Goal: Information Seeking & Learning: Learn about a topic

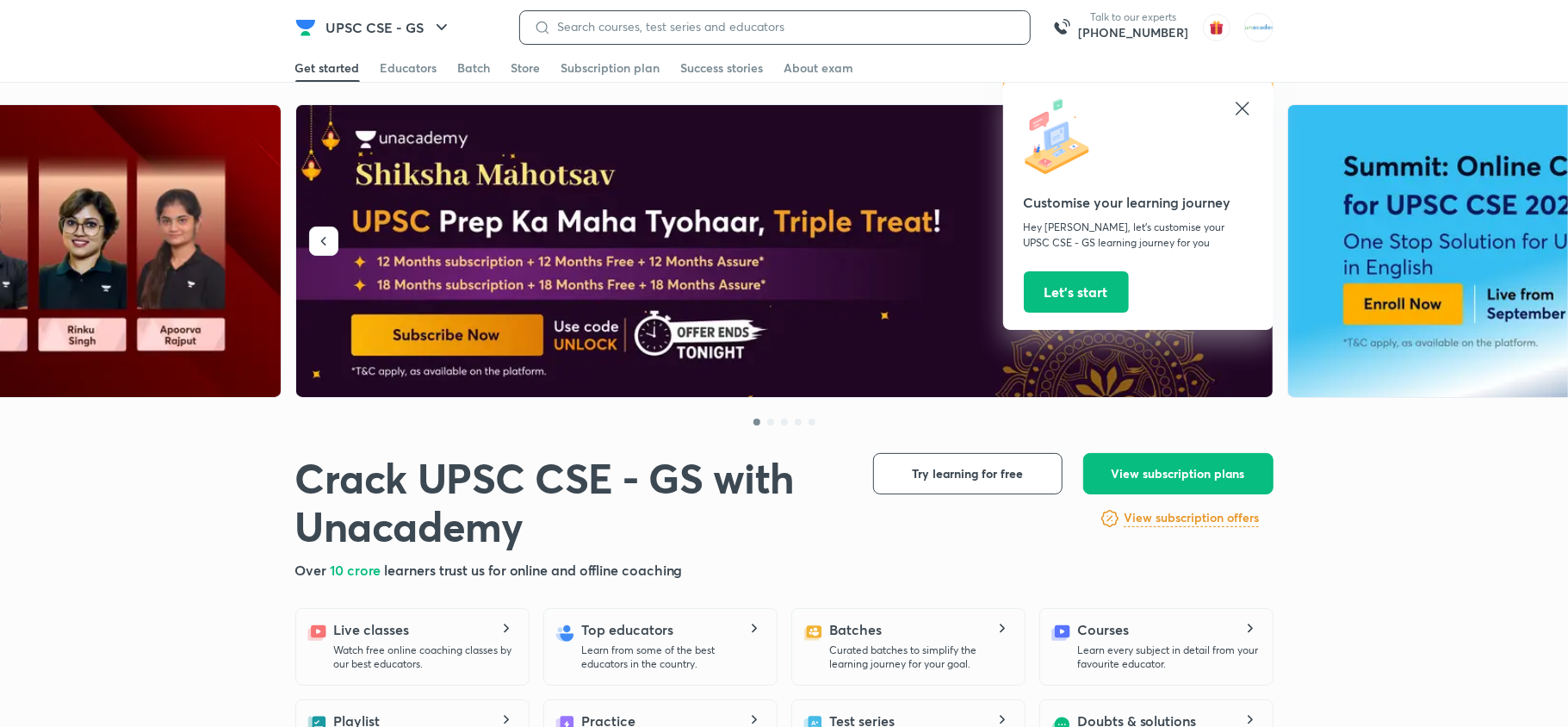
click at [642, 23] on input at bounding box center [784, 26] width 465 height 14
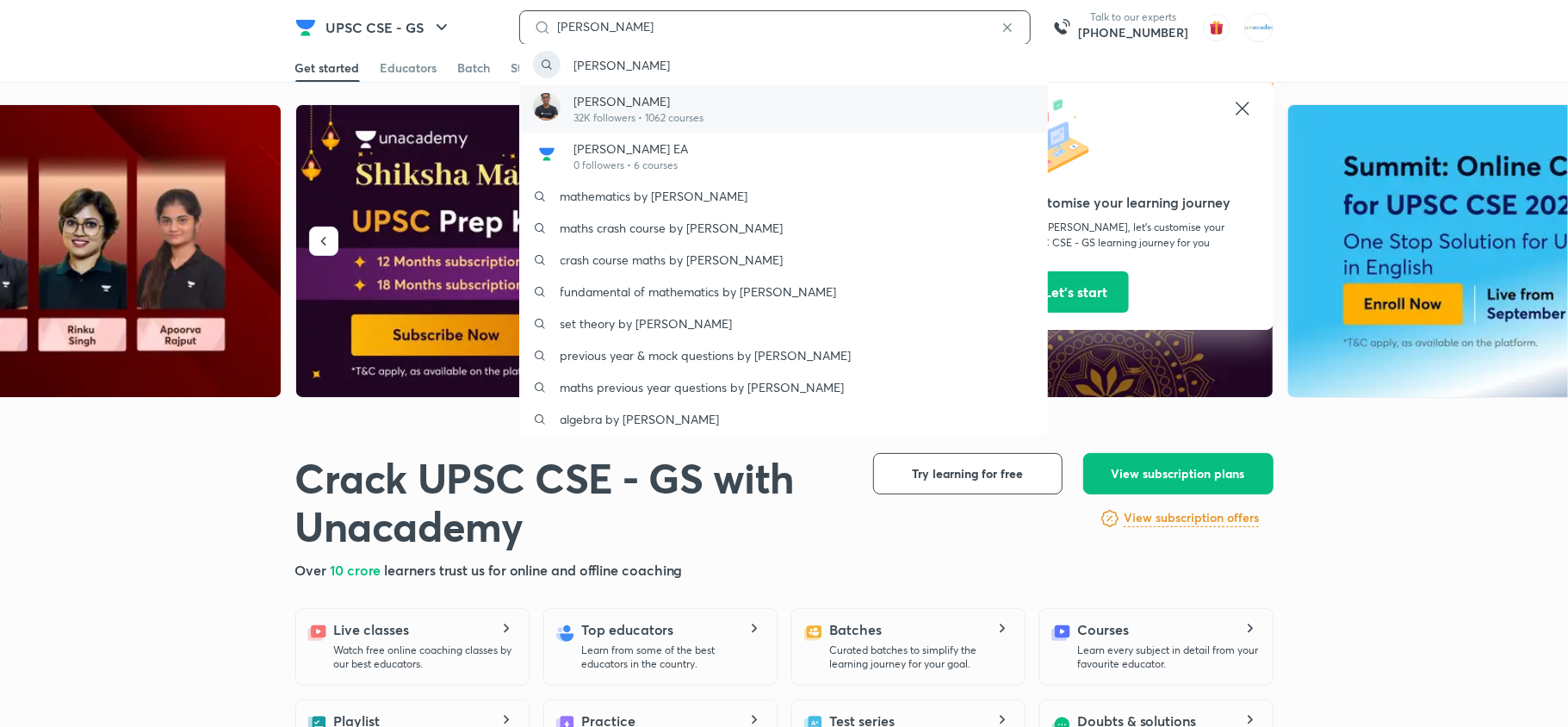
type input "[PERSON_NAME]"
click at [607, 100] on p "Prashant Jain" at bounding box center [639, 101] width 130 height 18
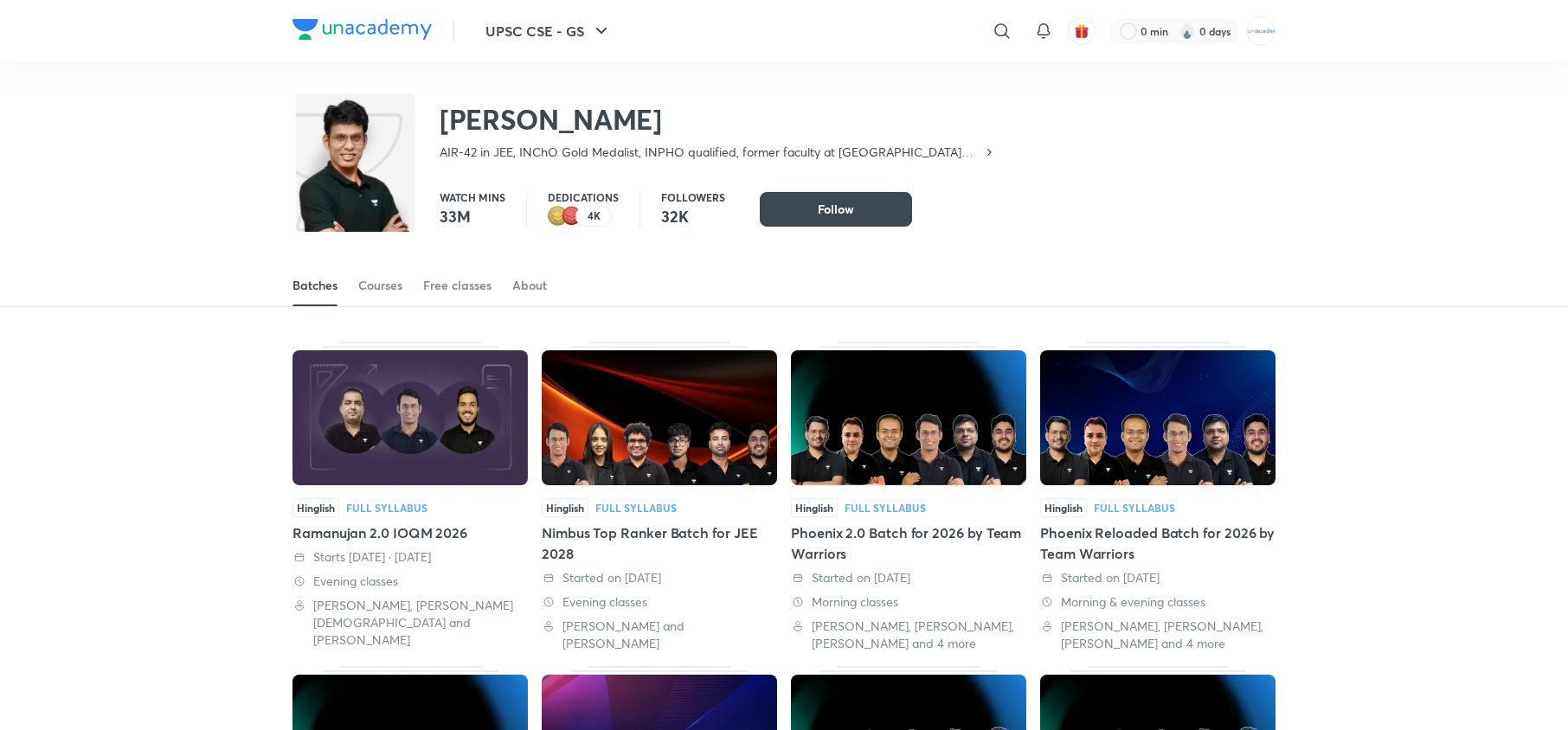
click at [600, 527] on div "Nimbus Top Ranker Batch for JEE 2028" at bounding box center [659, 543] width 235 height 42
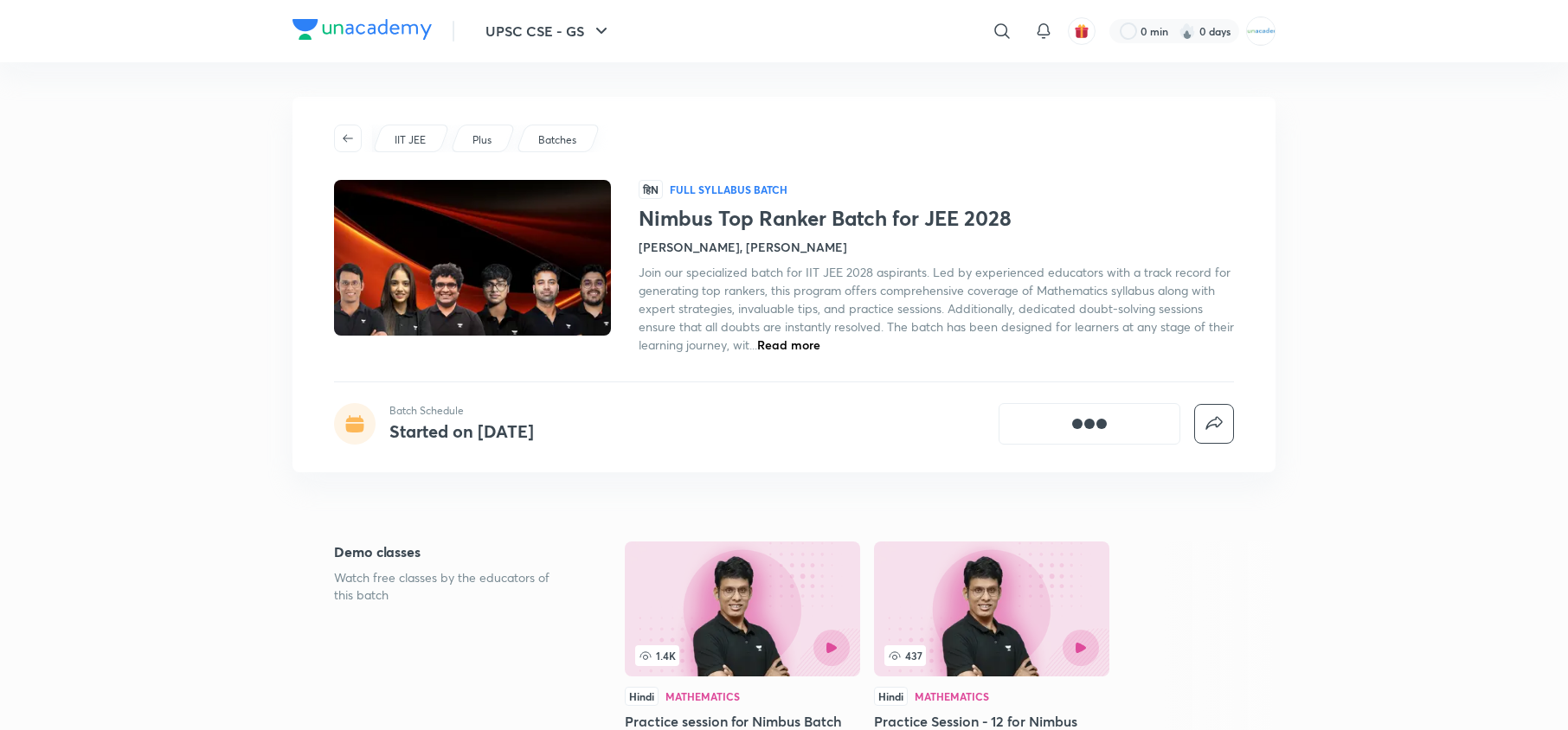
scroll to position [129, 0]
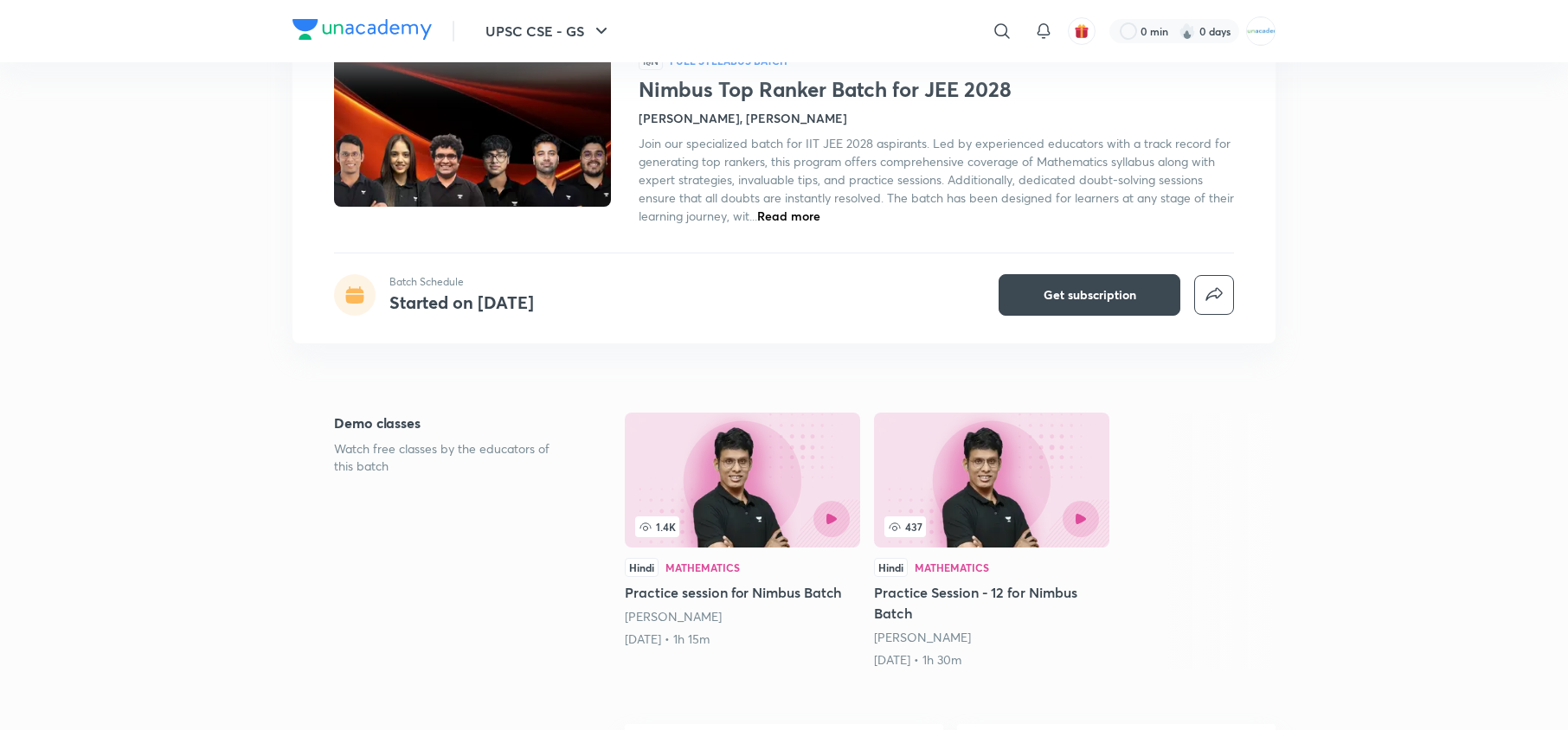
click at [794, 222] on span "Read more" at bounding box center [788, 215] width 64 height 16
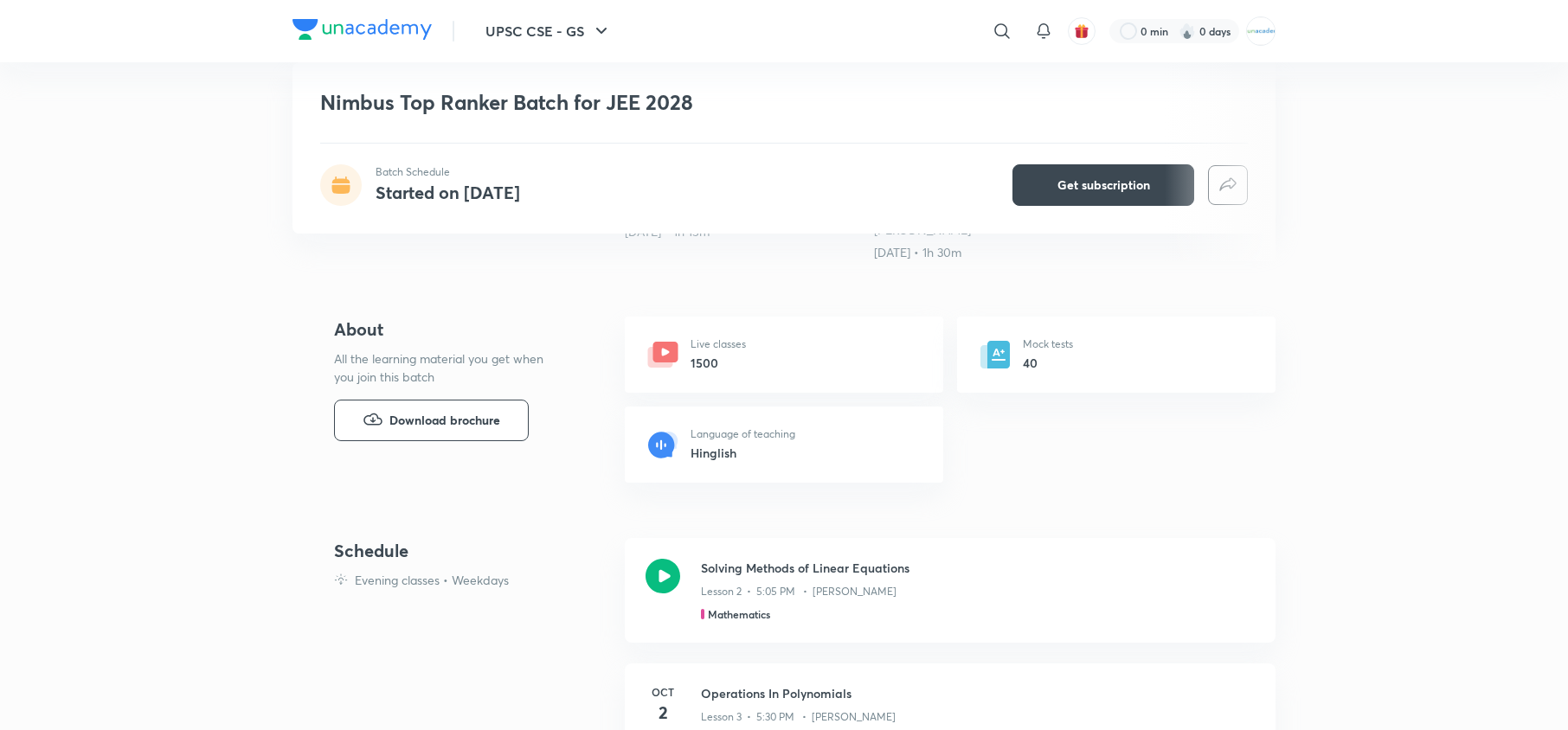
scroll to position [604, 0]
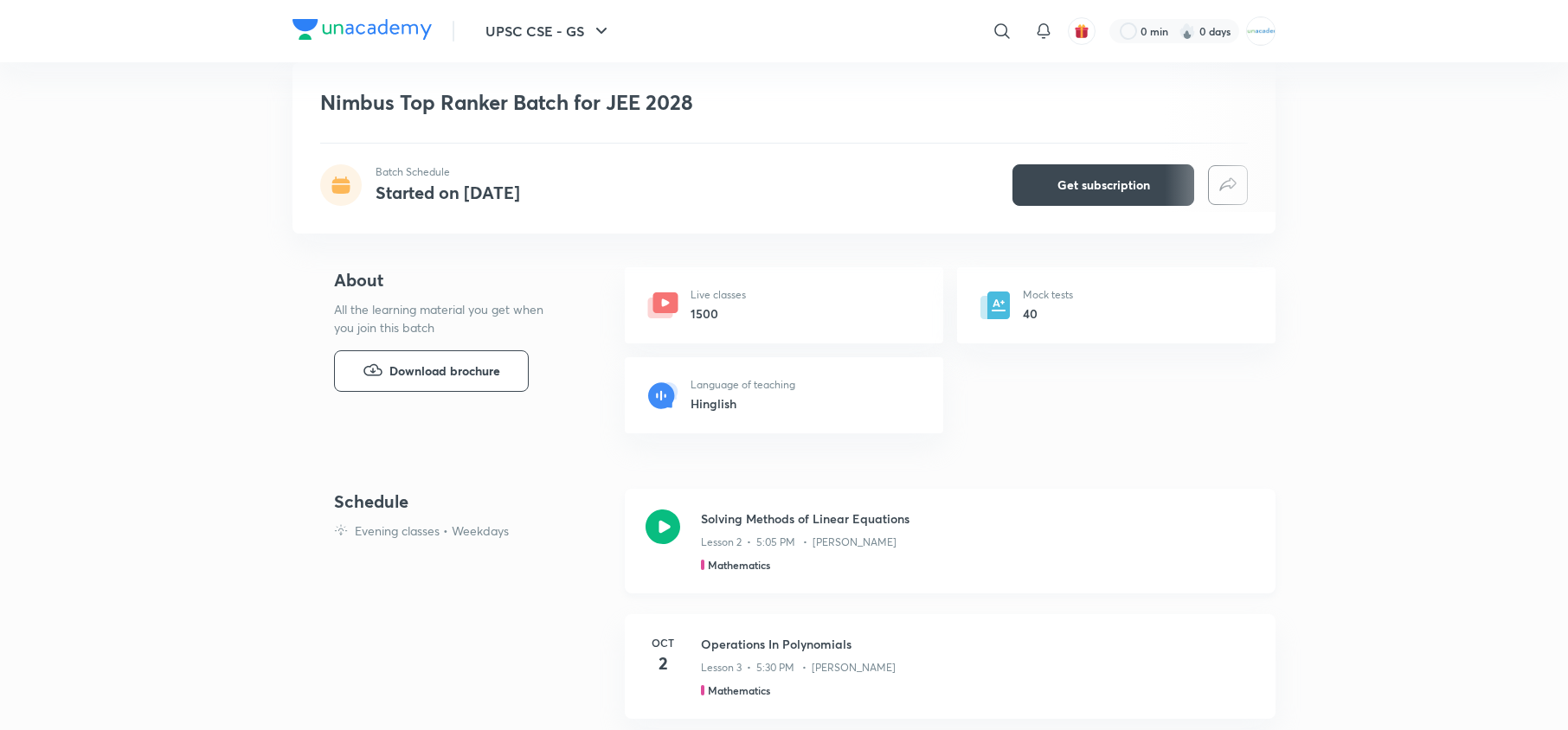
click at [666, 522] on icon at bounding box center [663, 526] width 34 height 34
